Goal: Communication & Community: Participate in discussion

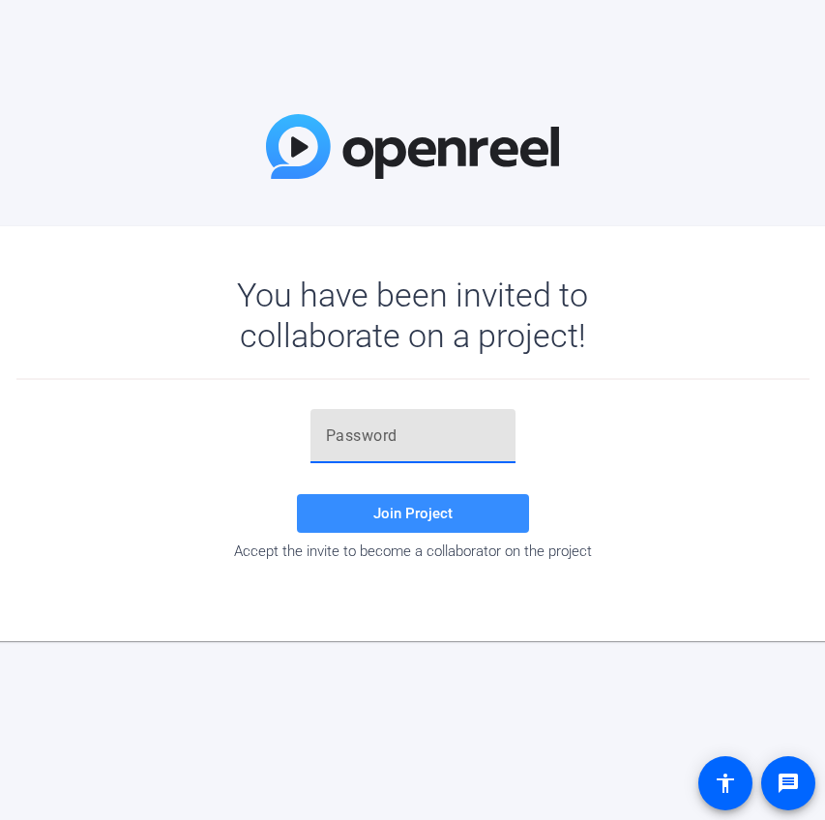
click at [349, 447] on input "text" at bounding box center [413, 435] width 174 height 23
paste input "m6KdMf"
type input "m6KdMf"
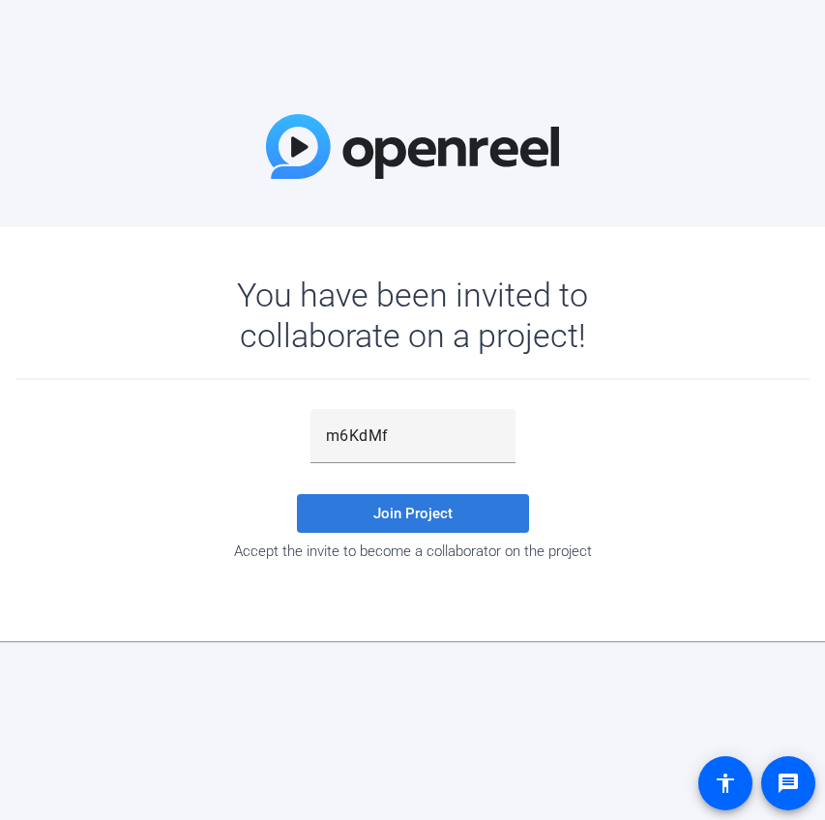
click at [433, 513] on span "Join Project" at bounding box center [412, 513] width 79 height 17
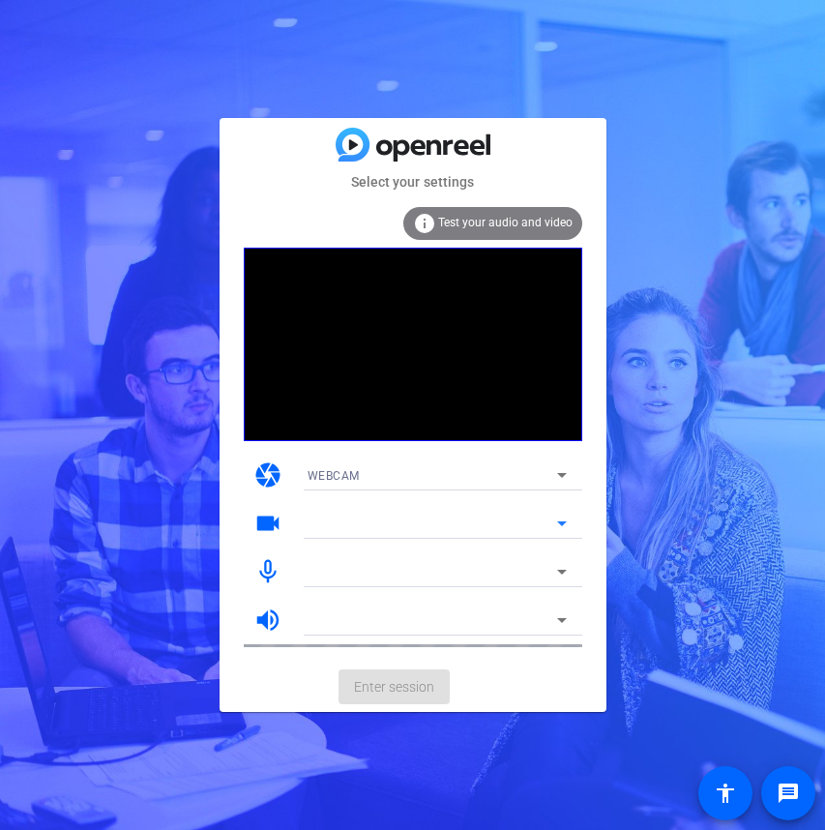
click at [565, 523] on icon at bounding box center [562, 523] width 10 height 5
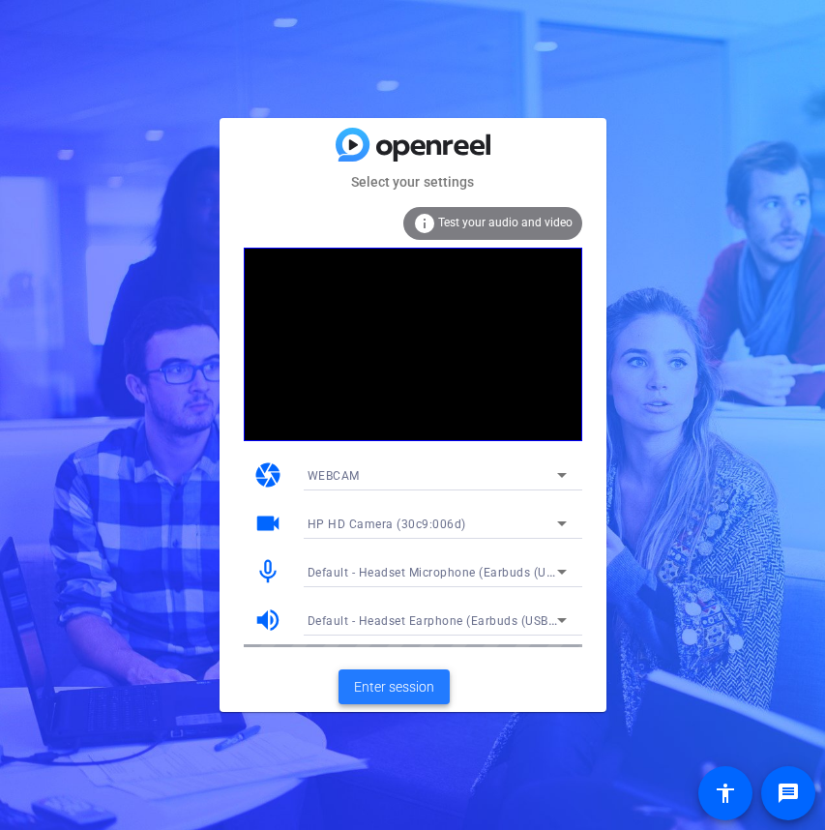
click at [391, 691] on span "Enter session" at bounding box center [394, 687] width 80 height 20
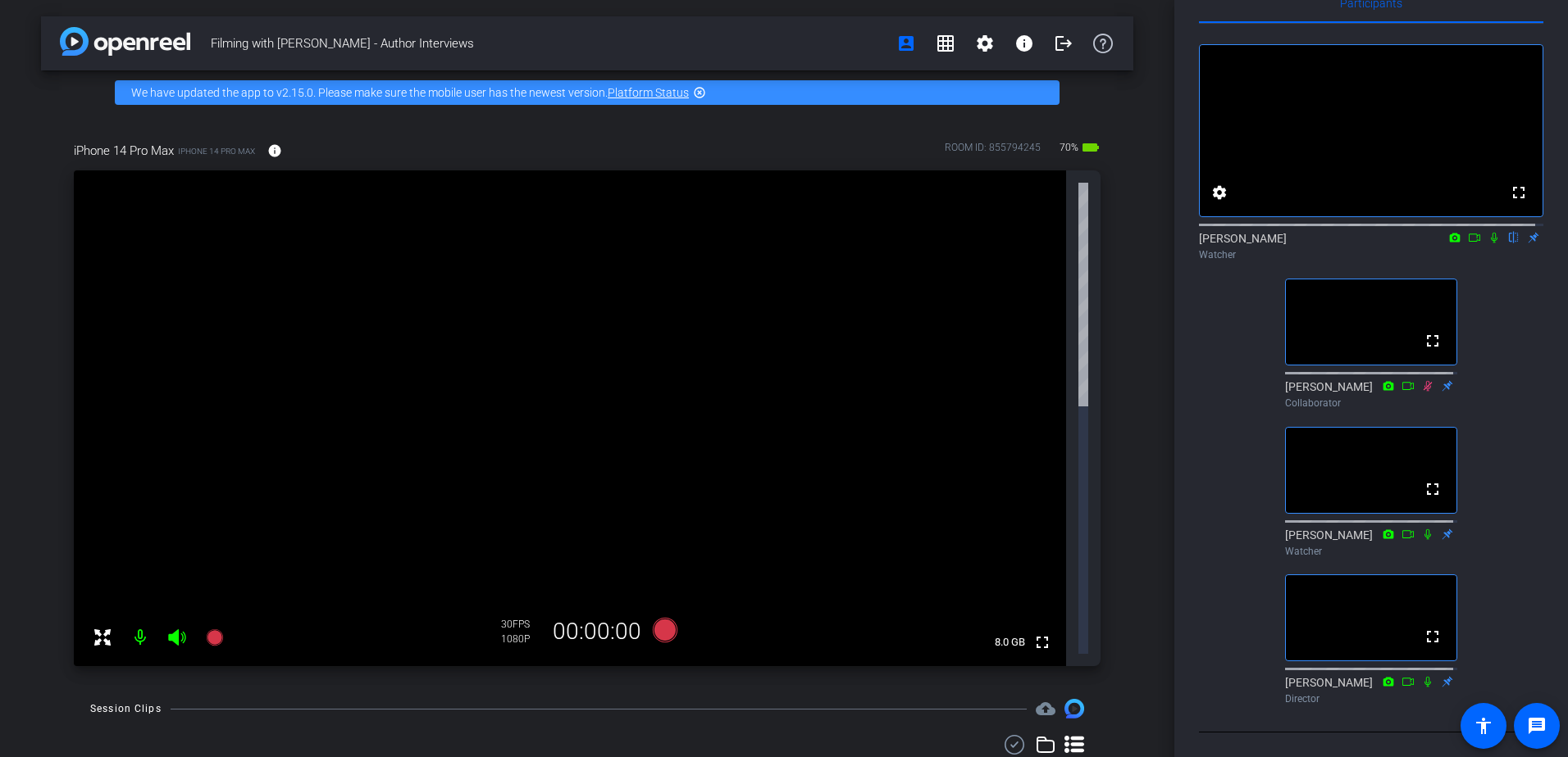
scroll to position [83, 0]
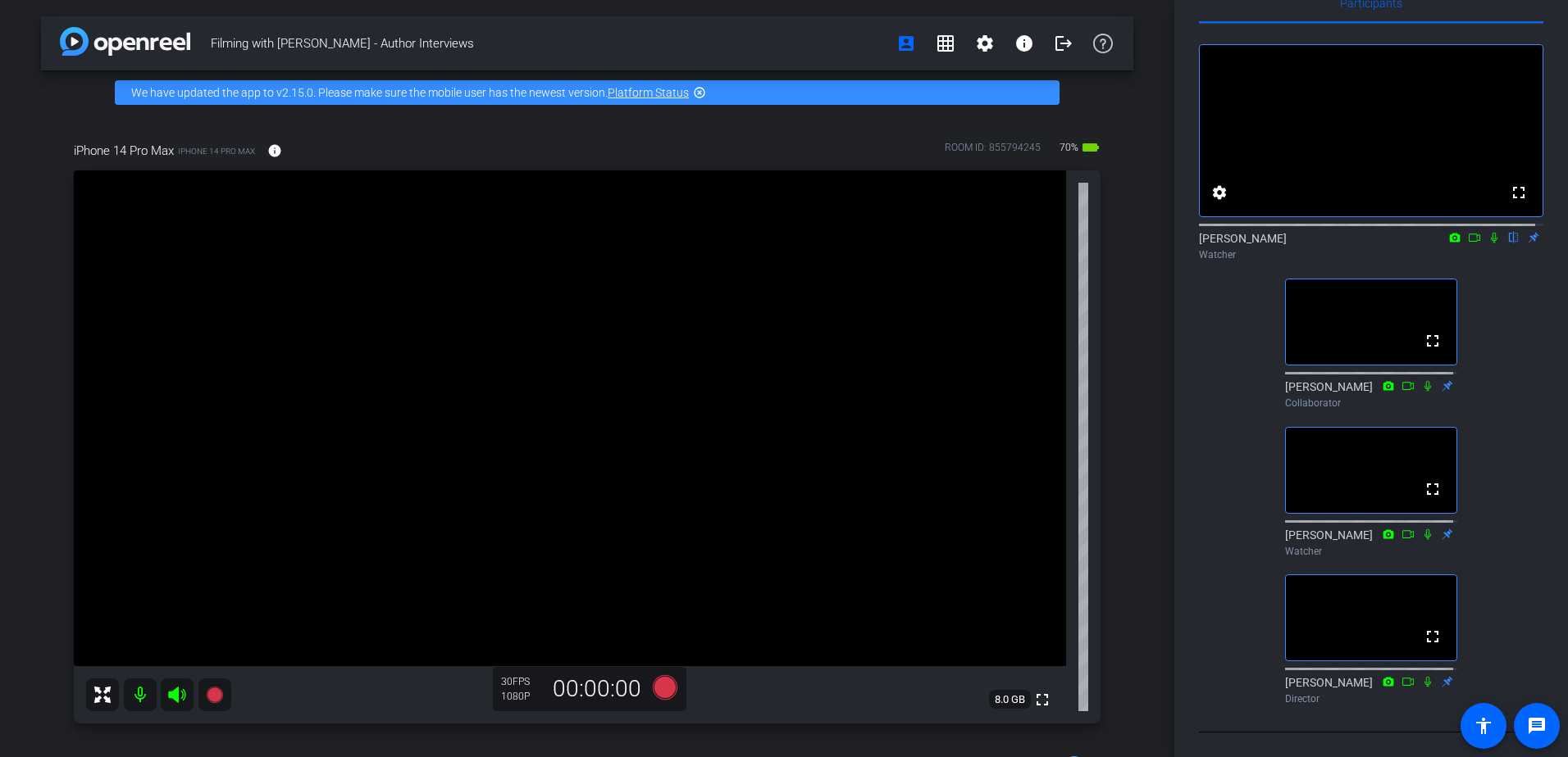
click at [699, 232] on icon at bounding box center [1493, 238] width 13 height 12
click at [699, 233] on icon at bounding box center [1494, 238] width 7 height 11
click at [699, 232] on icon at bounding box center [1474, 238] width 13 height 12
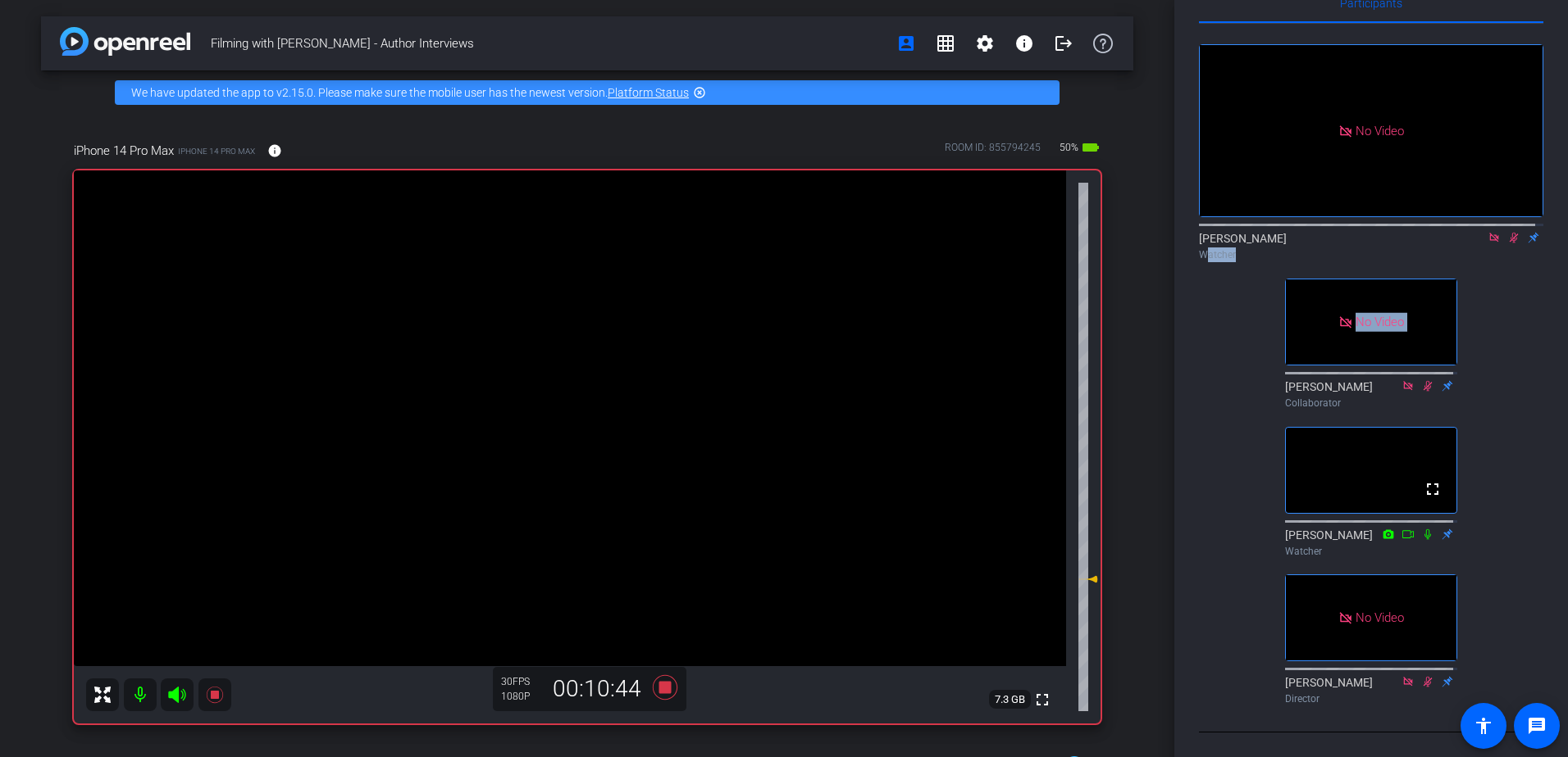
drag, startPoint x: 1565, startPoint y: 215, endPoint x: 1506, endPoint y: 213, distance: 59.0
click at [699, 213] on div "No Video [PERSON_NAME] Watcher No Video [PERSON_NAME] Collaborator fullscreen […" at bounding box center [1371, 367] width 344 height 687
click at [699, 232] on icon at bounding box center [1513, 238] width 13 height 12
click at [699, 232] on icon at bounding box center [1493, 238] width 13 height 12
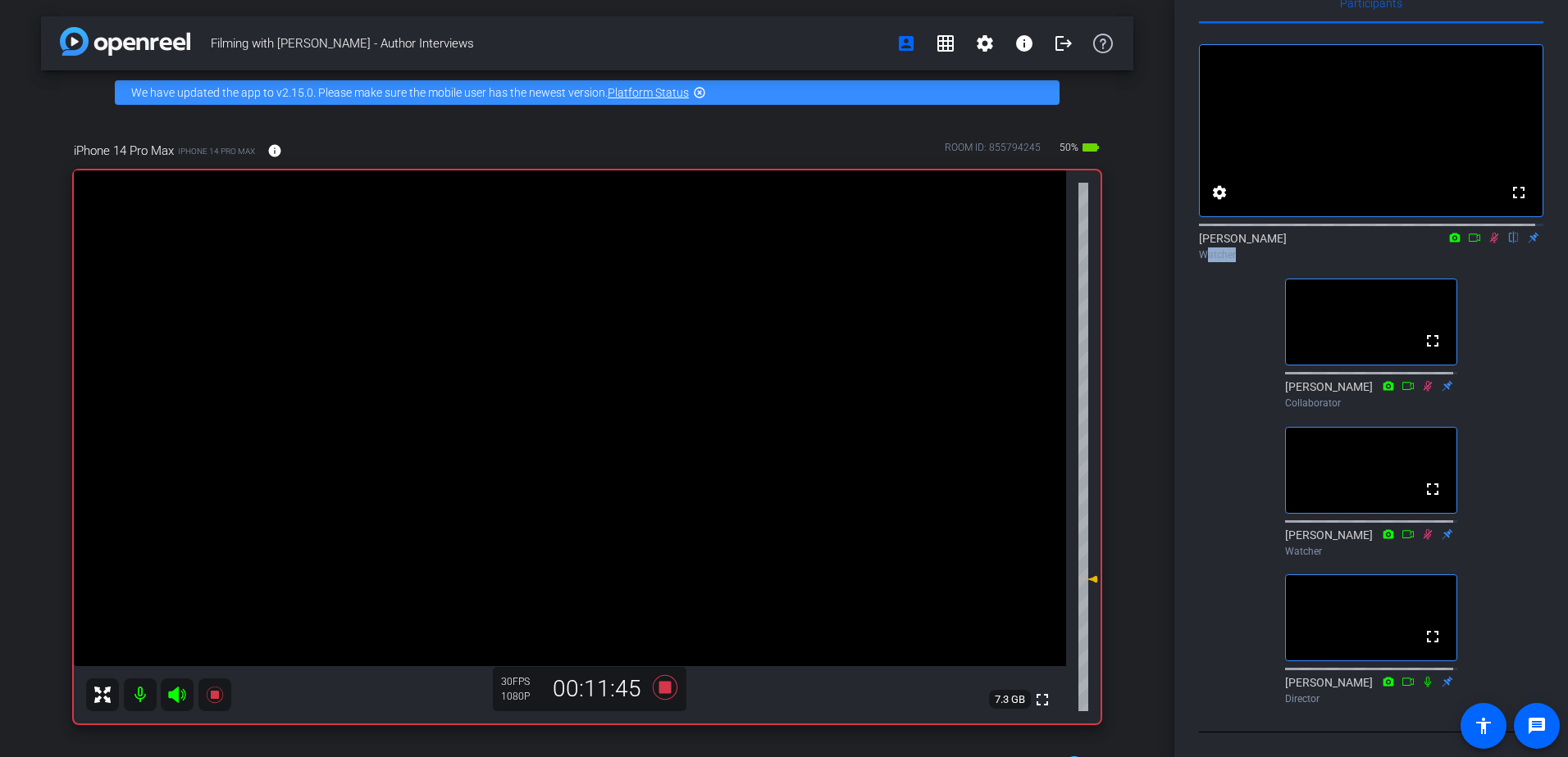
click at [699, 231] on mat-icon at bounding box center [1493, 237] width 20 height 14
click at [699, 232] on icon at bounding box center [1493, 238] width 13 height 12
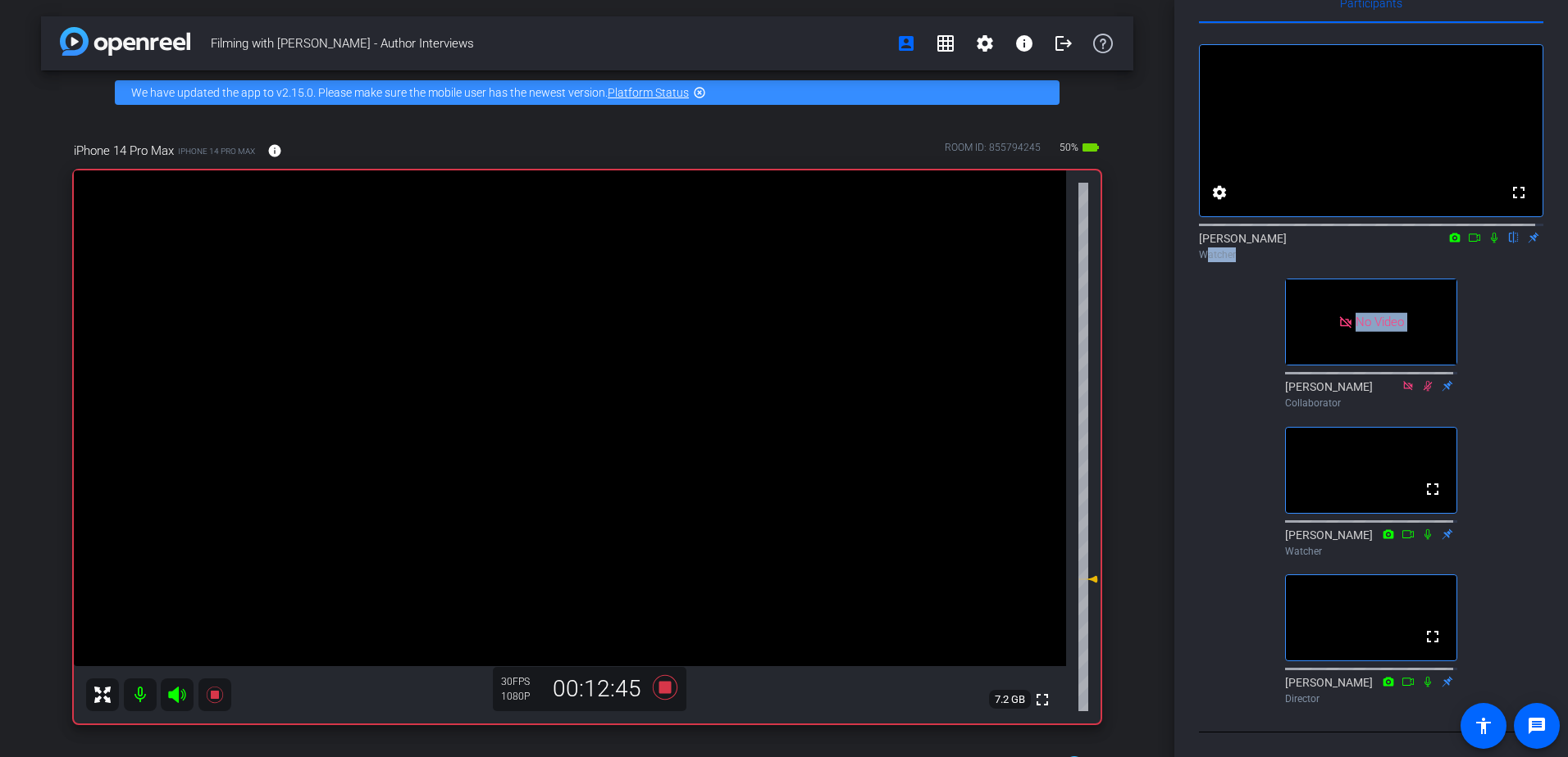
click at [699, 232] on icon at bounding box center [1493, 238] width 13 height 12
click at [699, 232] on icon at bounding box center [1474, 238] width 13 height 12
click at [699, 231] on mat-icon at bounding box center [1493, 237] width 20 height 14
click at [699, 233] on icon at bounding box center [1494, 238] width 9 height 11
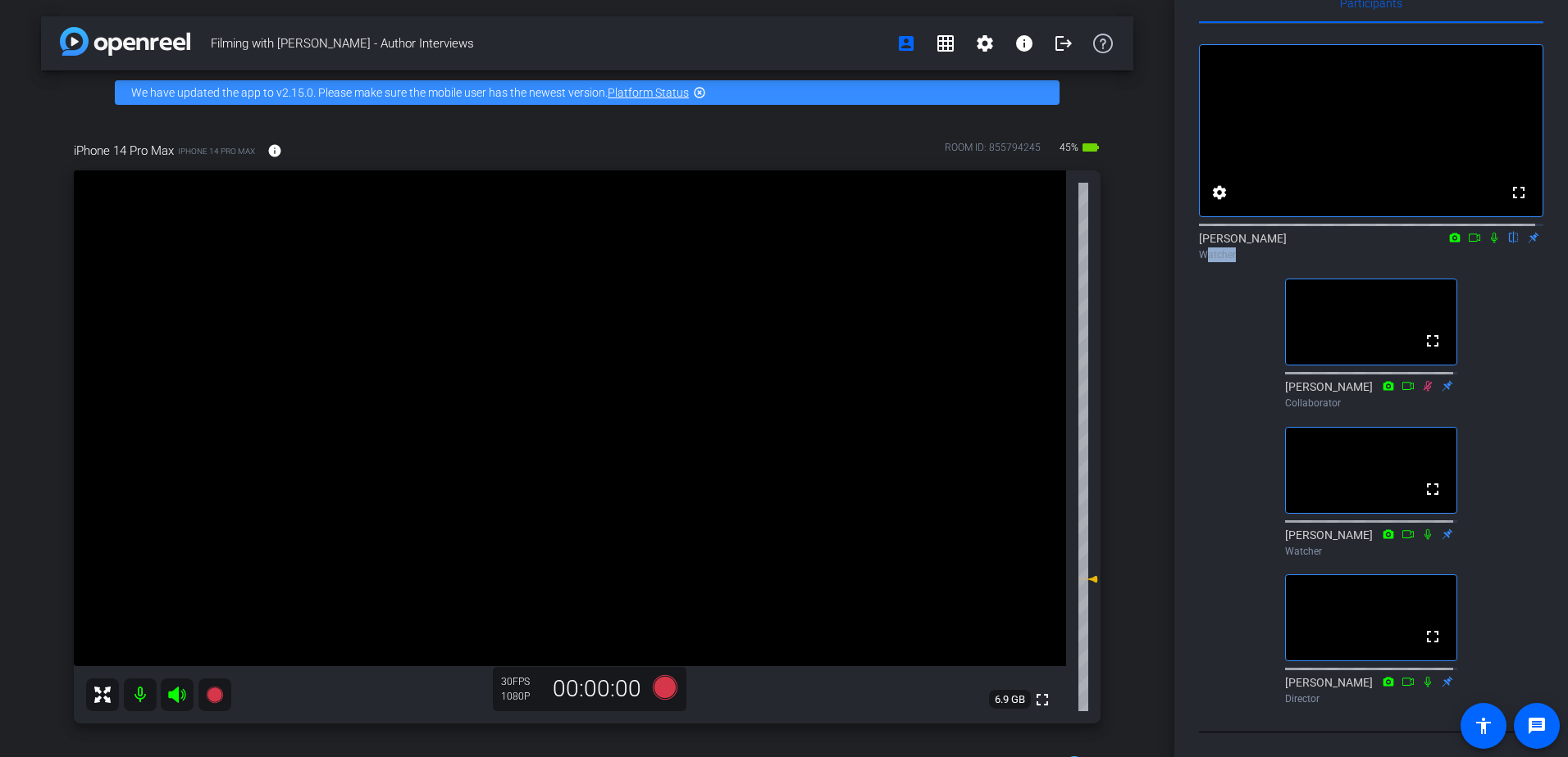
click at [699, 232] on icon at bounding box center [1493, 238] width 13 height 12
